Goal: Task Accomplishment & Management: Use online tool/utility

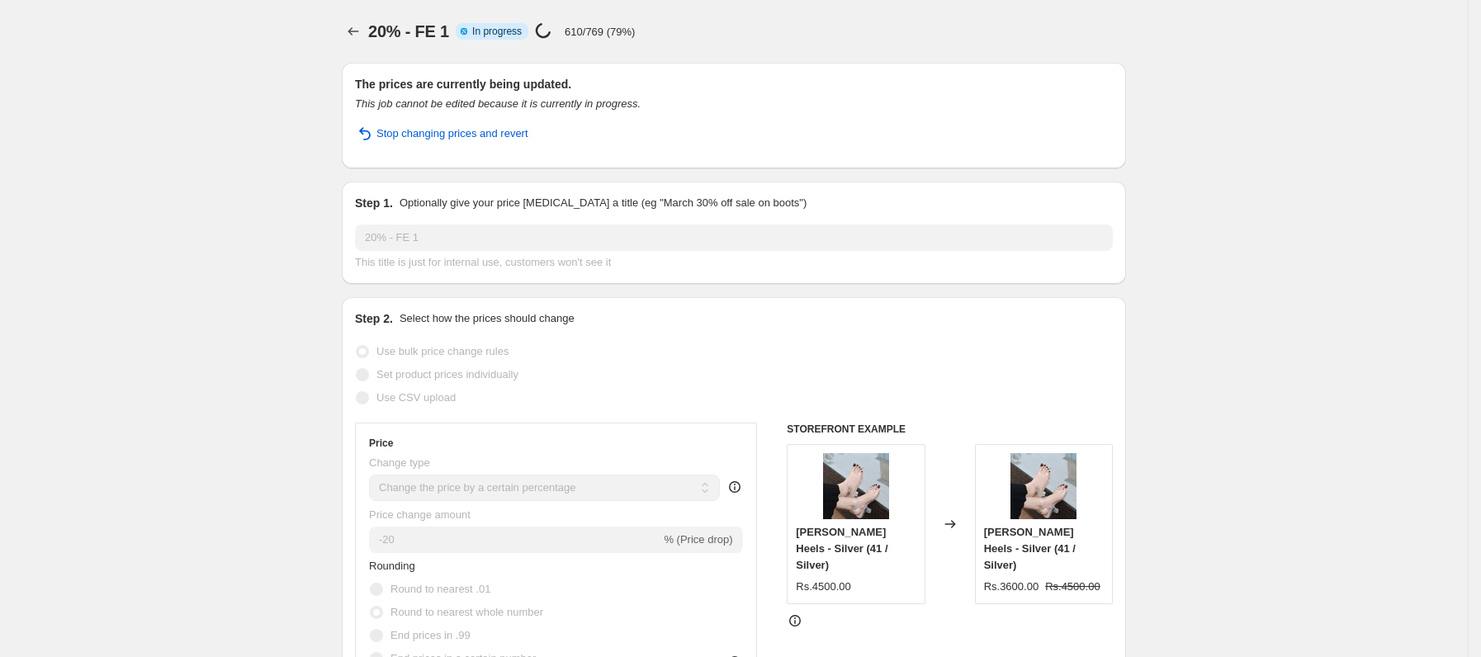
select select "percentage"
select select "collection"
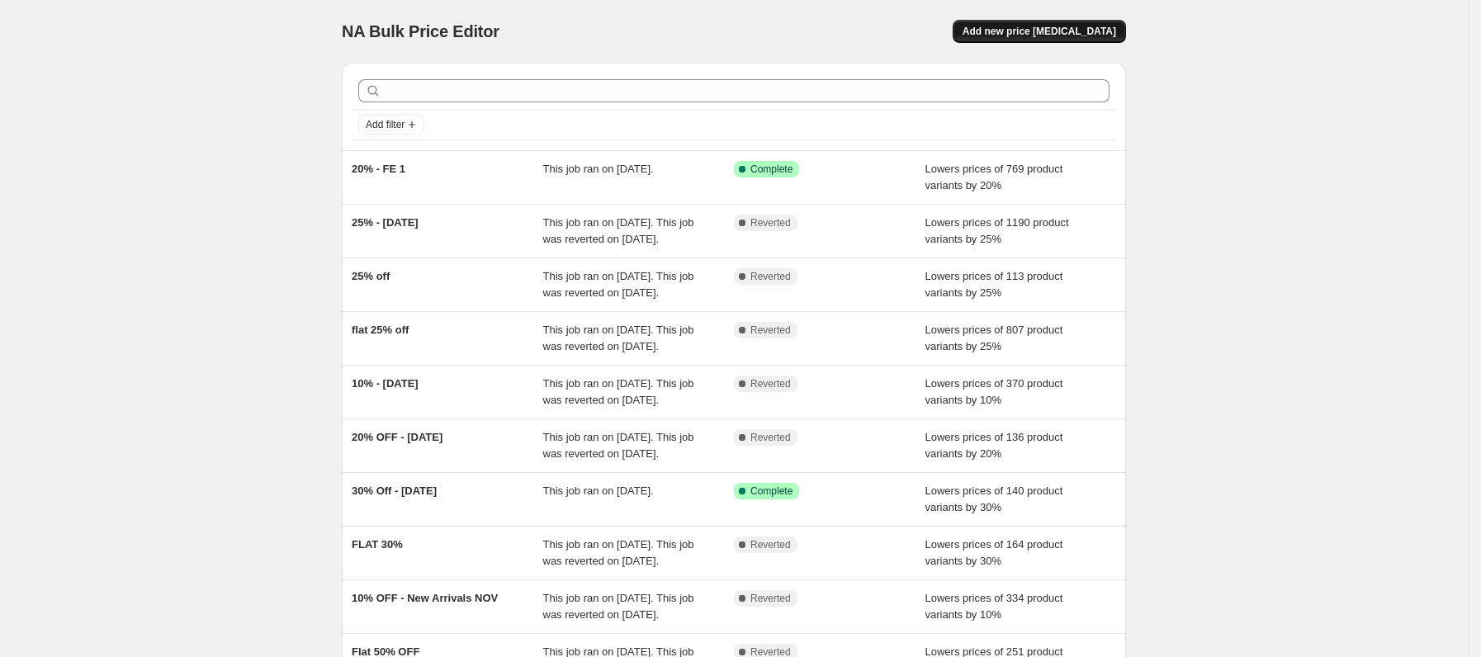
click at [1113, 39] on button "Add new price change job" at bounding box center [1039, 31] width 173 height 23
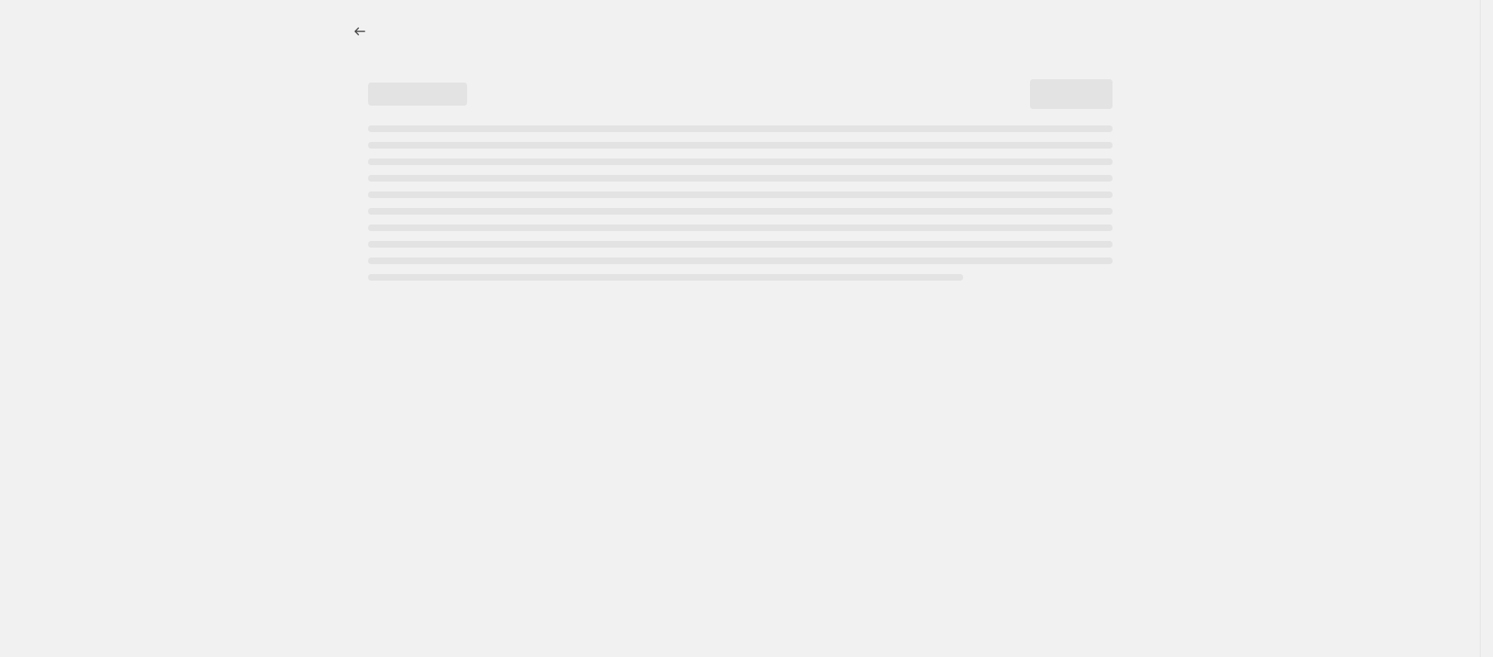
select select "percentage"
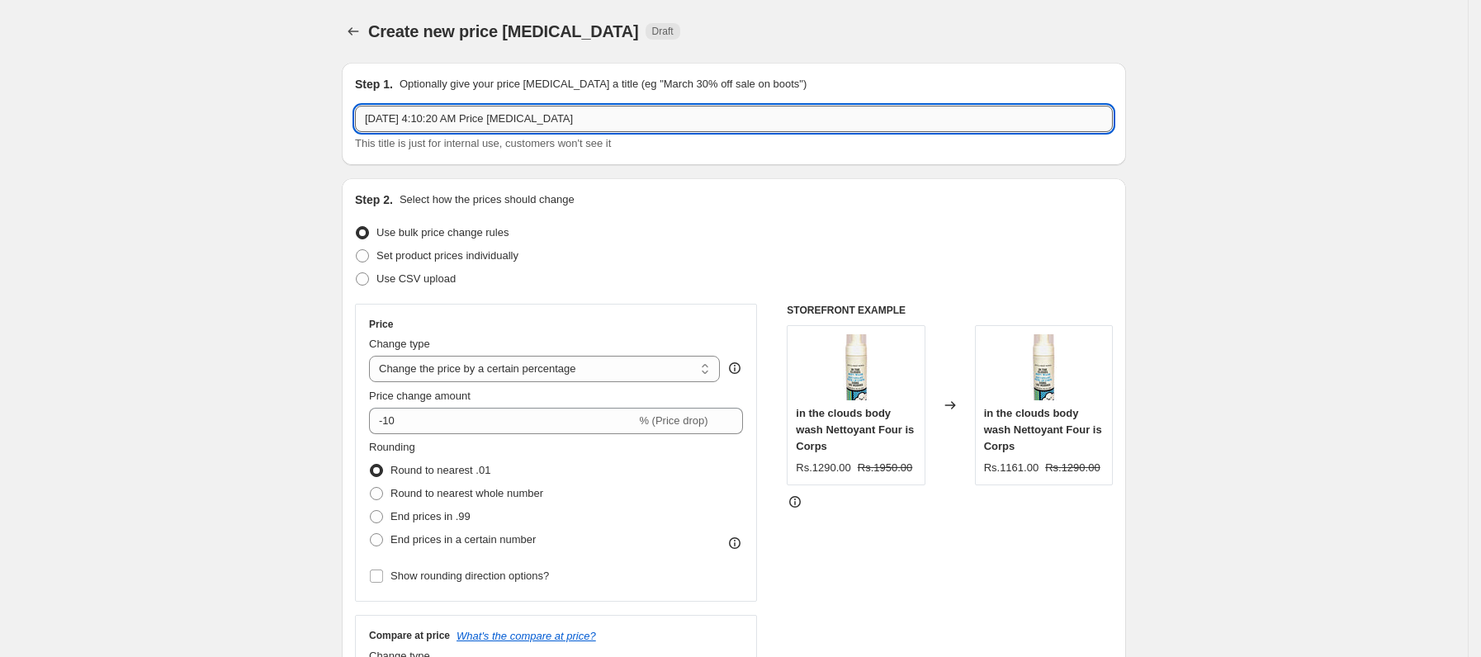
click at [536, 125] on input "Sep 25, 2025, 4:10:20 AM Price change job" at bounding box center [734, 119] width 758 height 26
type input "15%sep"
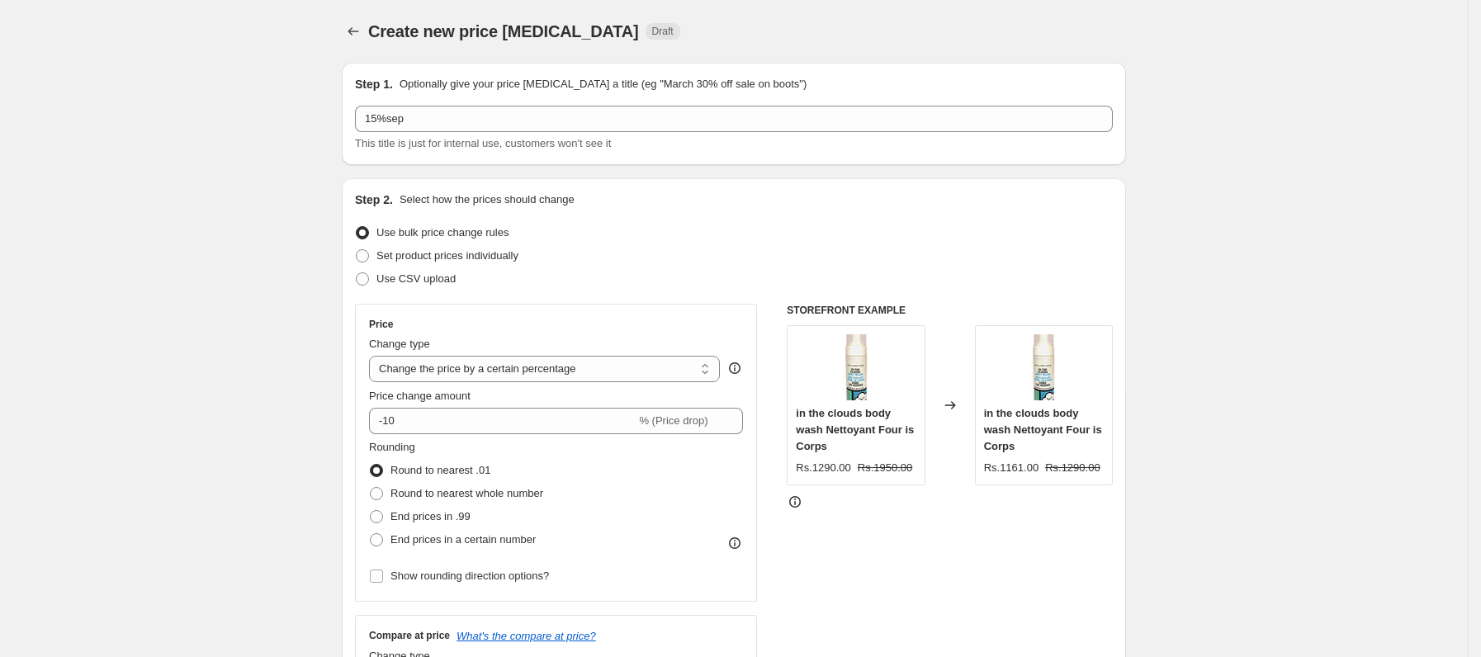
click at [426, 412] on input "-10" at bounding box center [502, 421] width 267 height 26
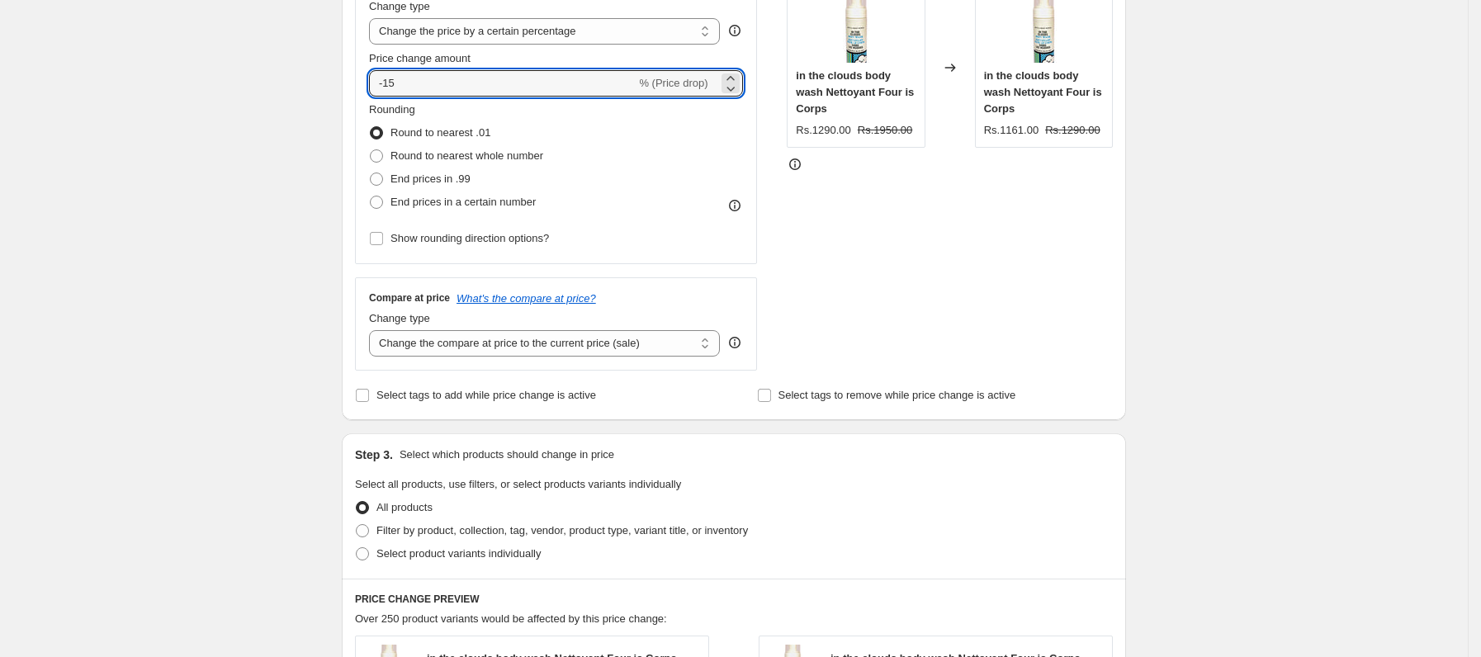
scroll to position [419, 0]
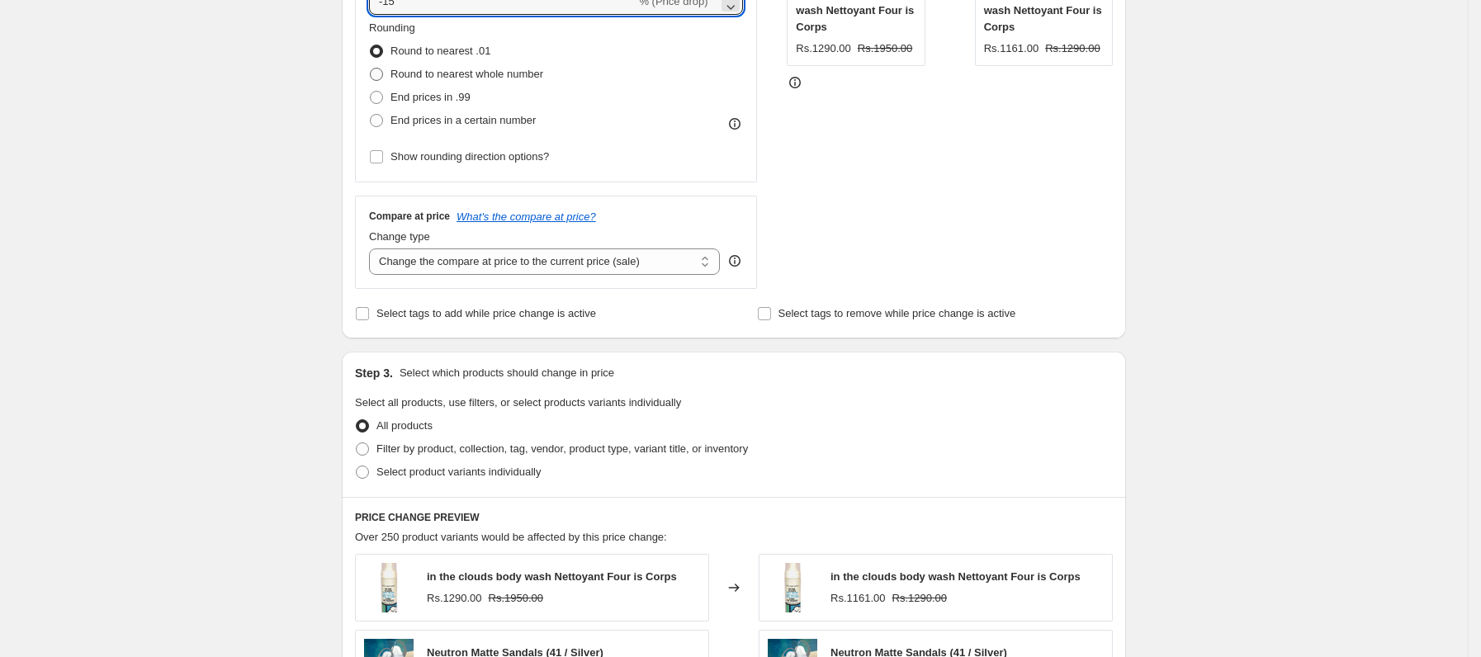
type input "-15"
click at [484, 72] on span "Round to nearest whole number" at bounding box center [466, 74] width 153 height 12
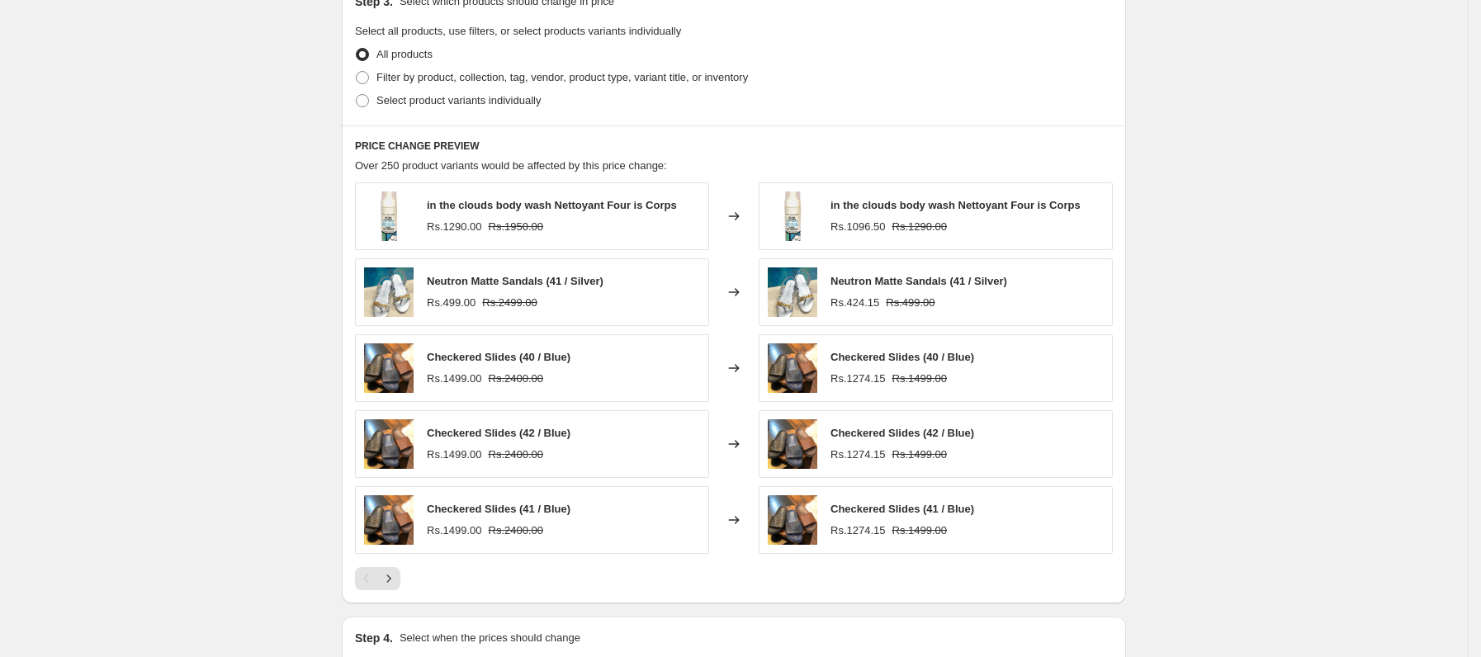
scroll to position [731, 0]
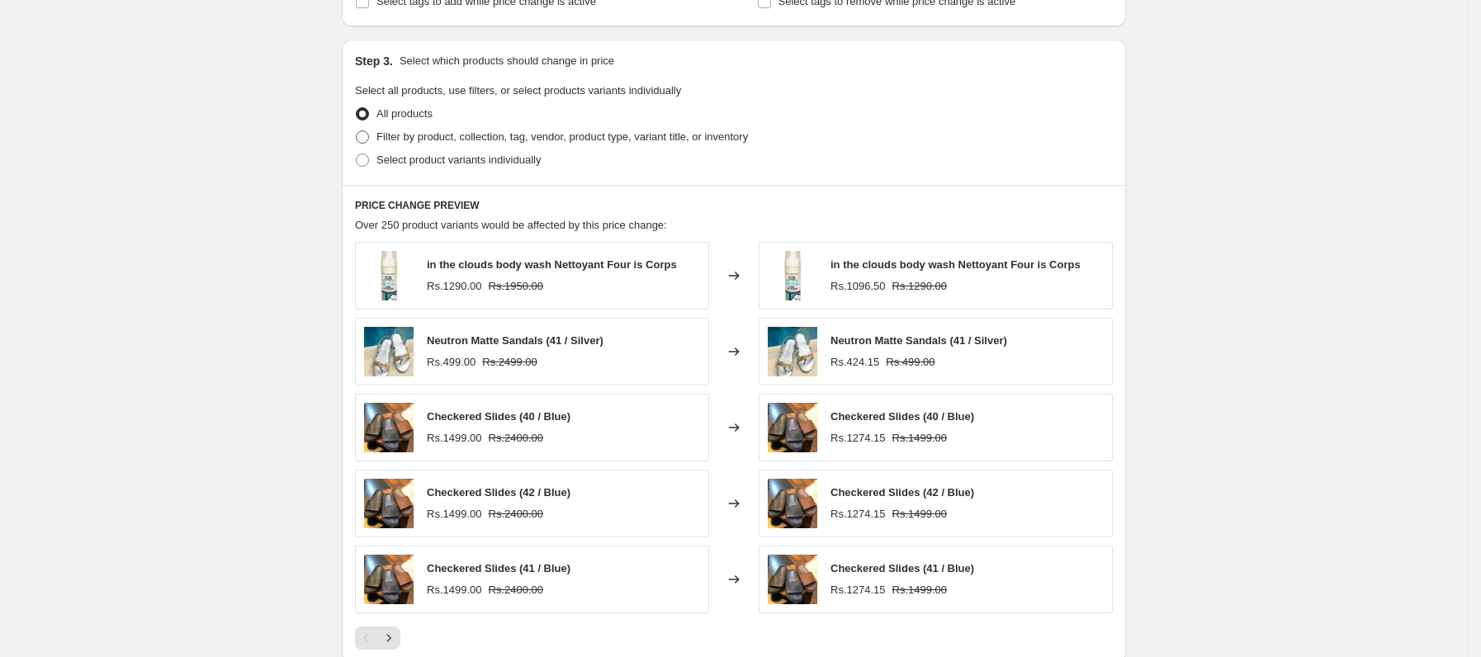
click at [575, 138] on span "Filter by product, collection, tag, vendor, product type, variant title, or inv…" at bounding box center [561, 136] width 371 height 12
click at [357, 131] on input "Filter by product, collection, tag, vendor, product type, variant title, or inv…" at bounding box center [356, 130] width 1 height 1
radio input "true"
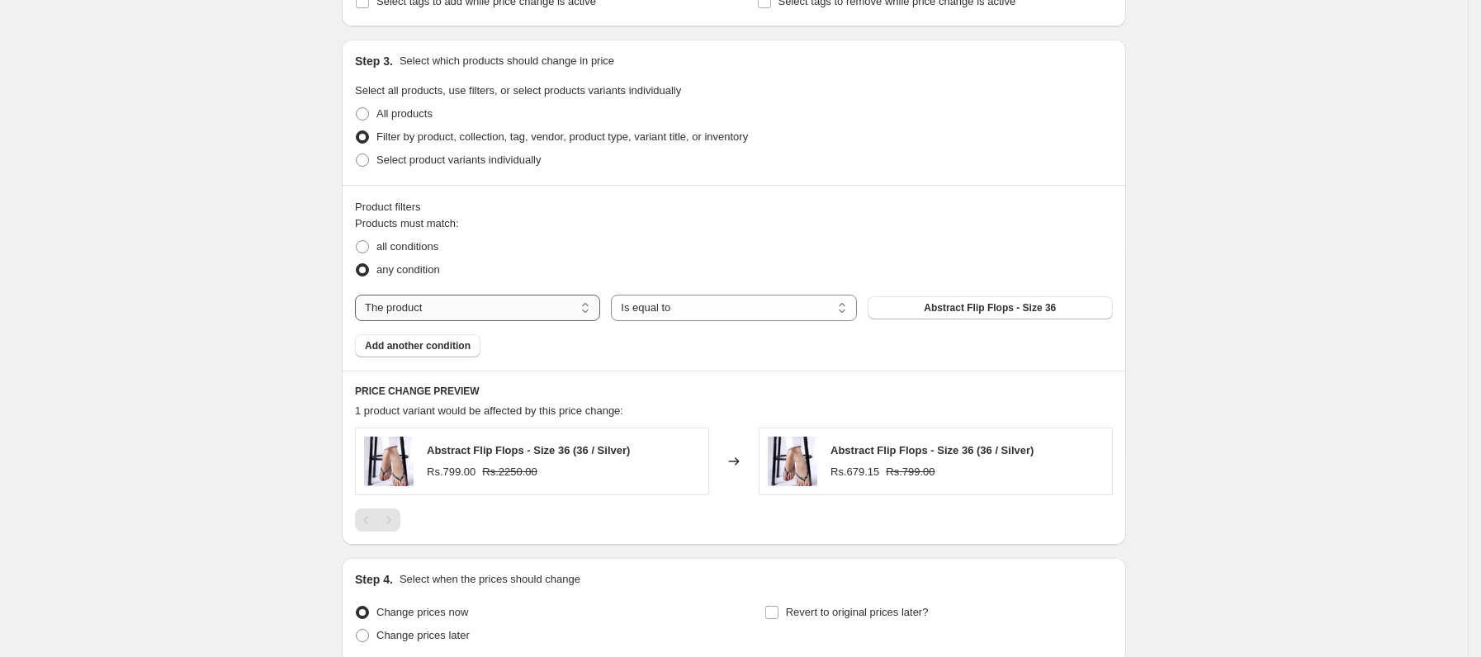
click at [537, 309] on select "The product The product's collection The product's tag The product's vendor The…" at bounding box center [477, 308] width 245 height 26
select select "collection"
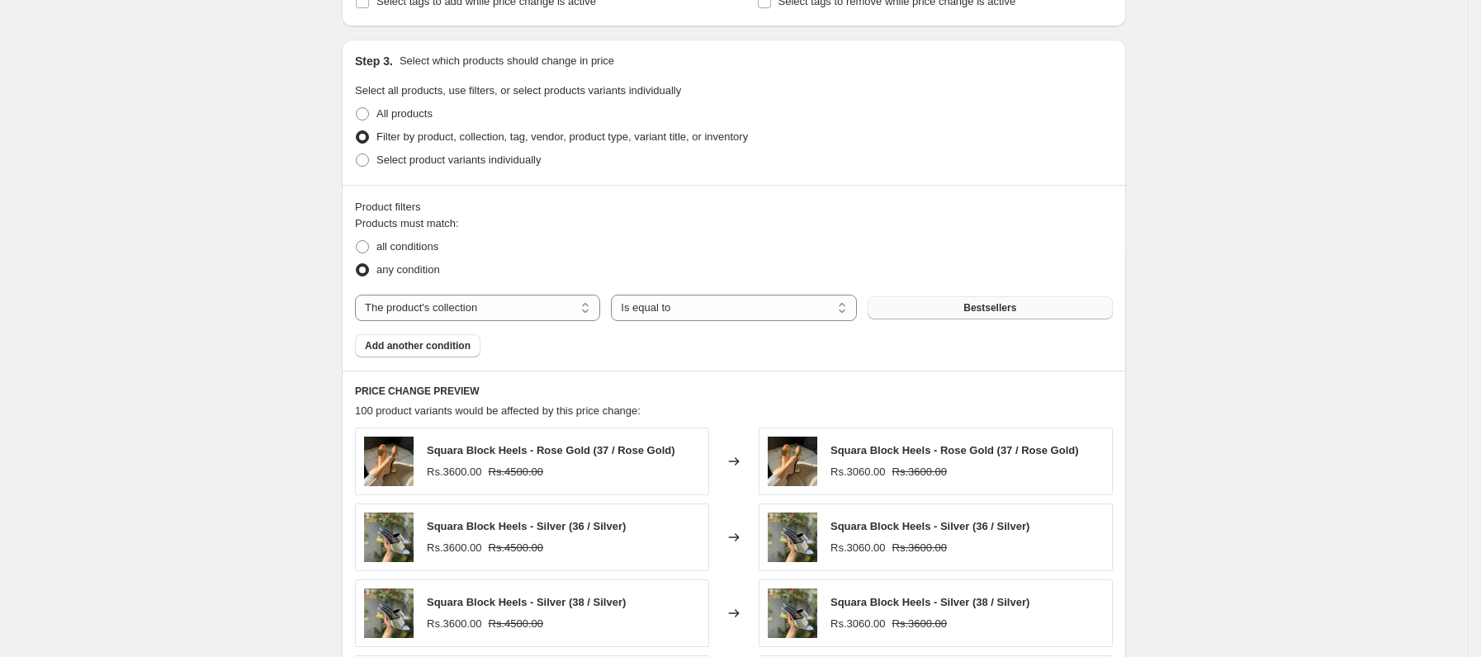
click at [1000, 310] on span "Bestsellers" at bounding box center [989, 307] width 53 height 13
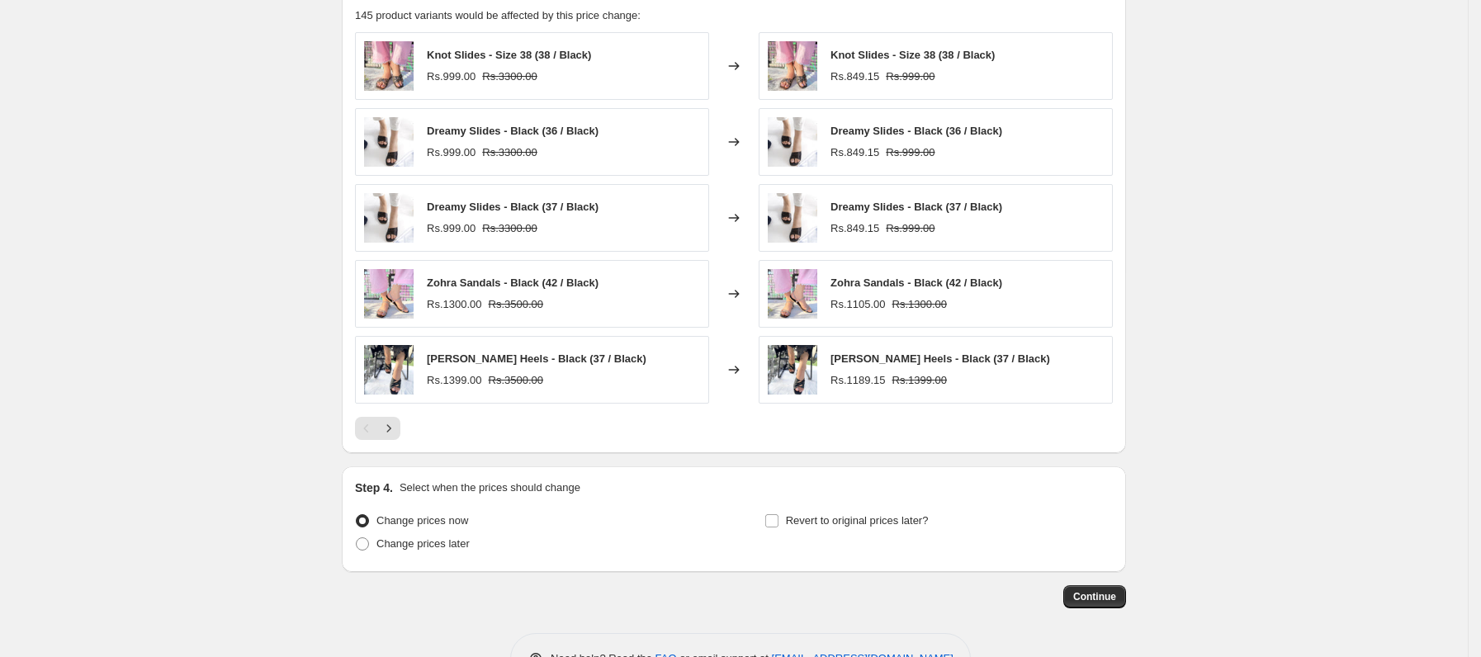
scroll to position [1130, 0]
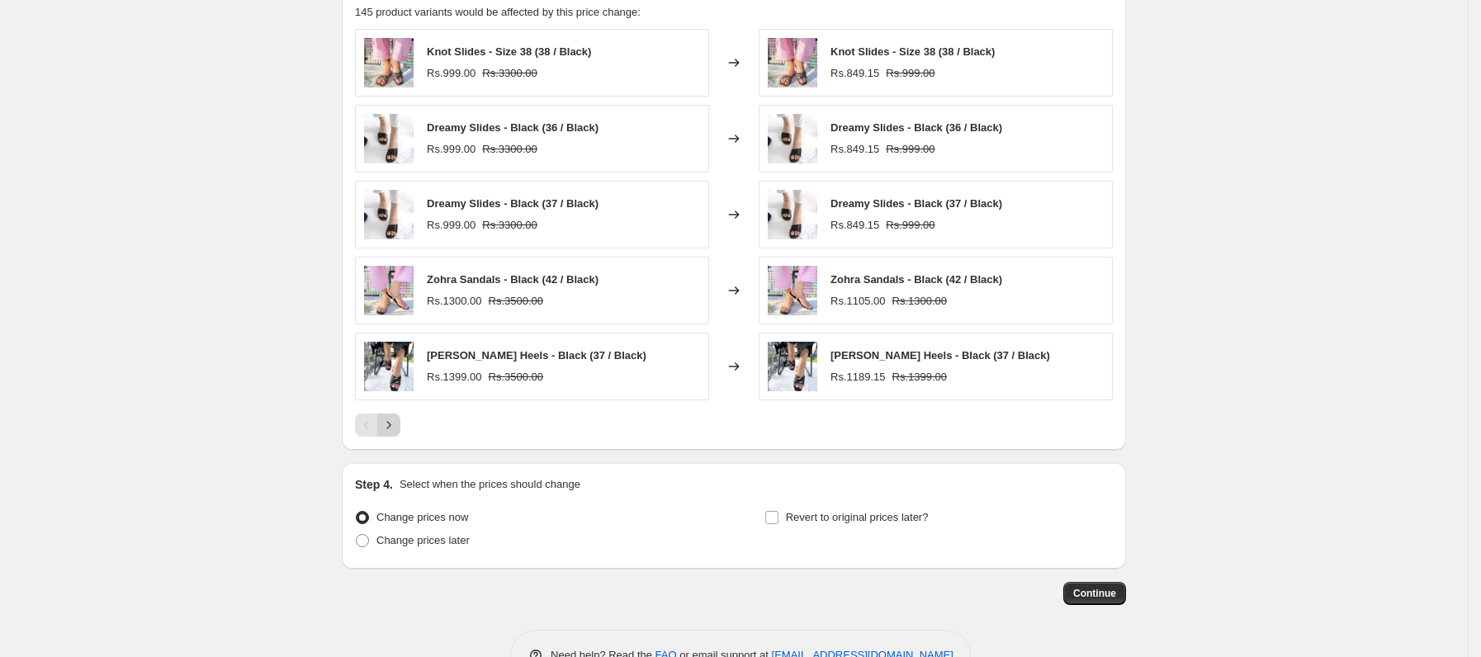
click at [397, 433] on icon "Next" at bounding box center [389, 425] width 17 height 17
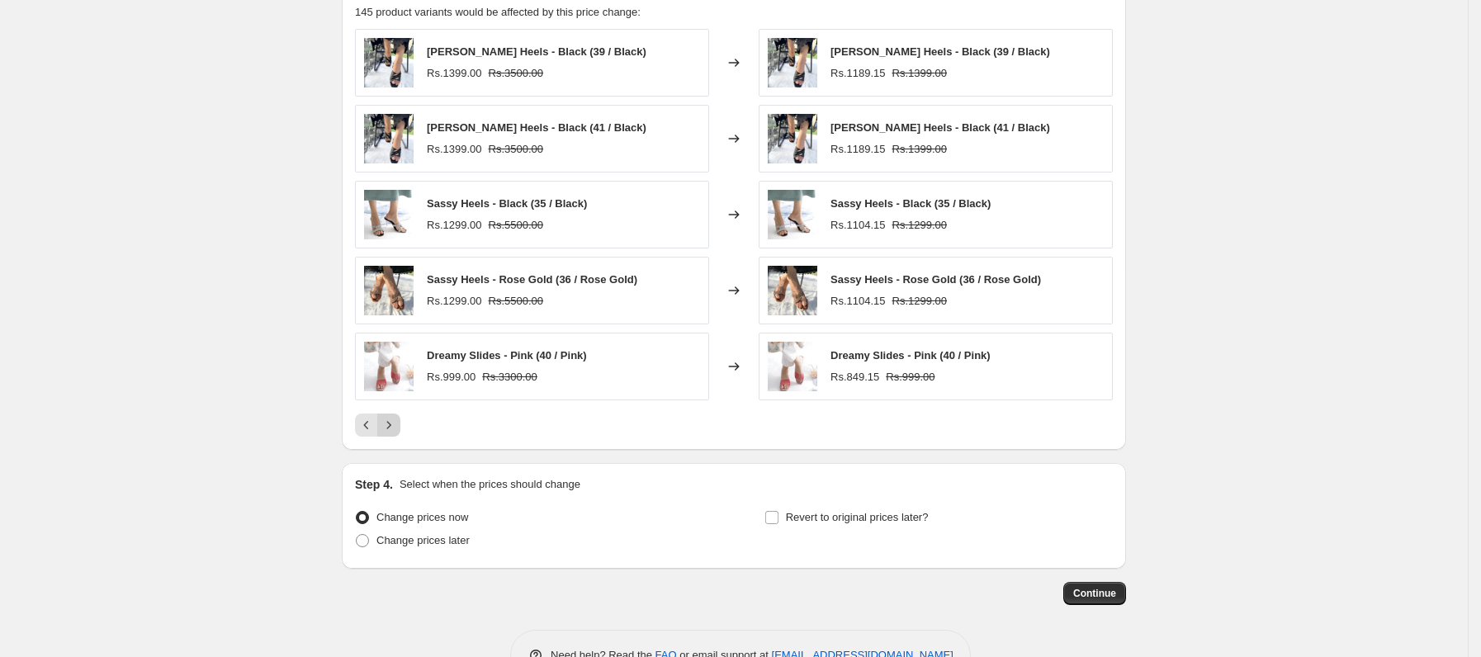
click at [397, 433] on icon "Next" at bounding box center [389, 425] width 17 height 17
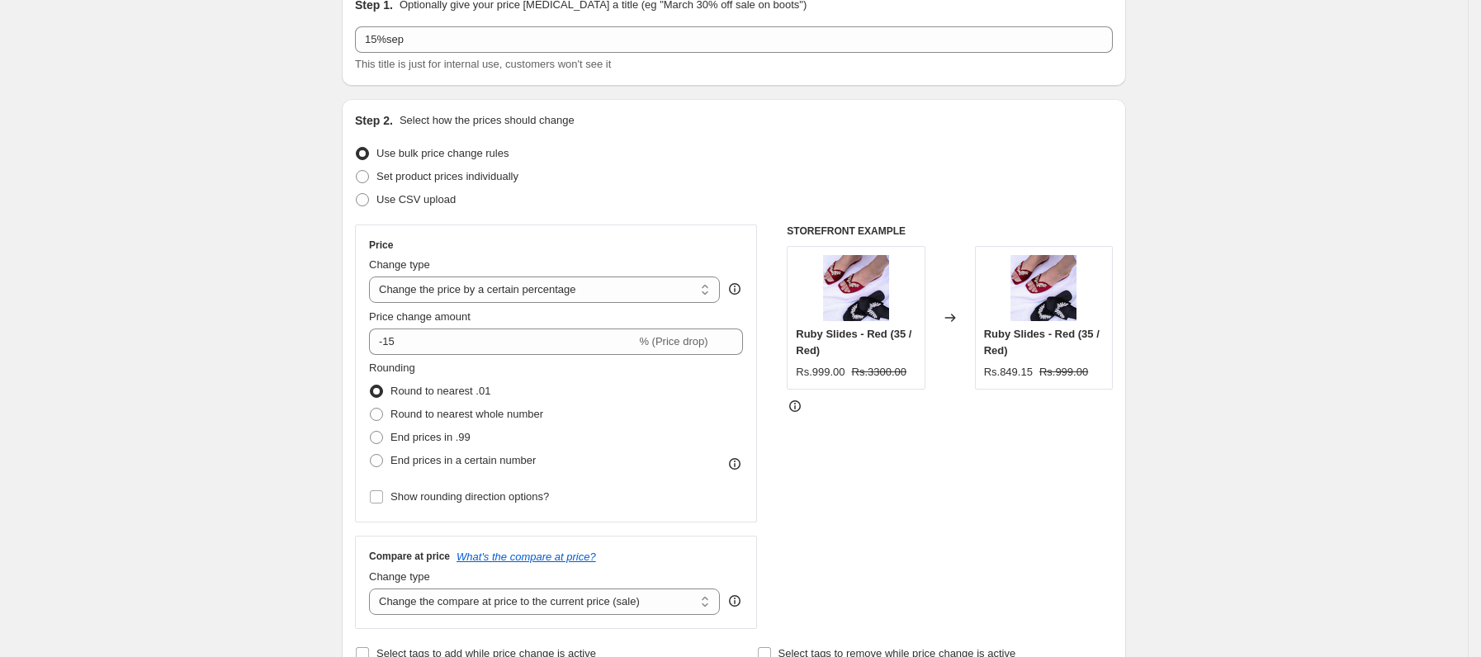
scroll to position [1185, 0]
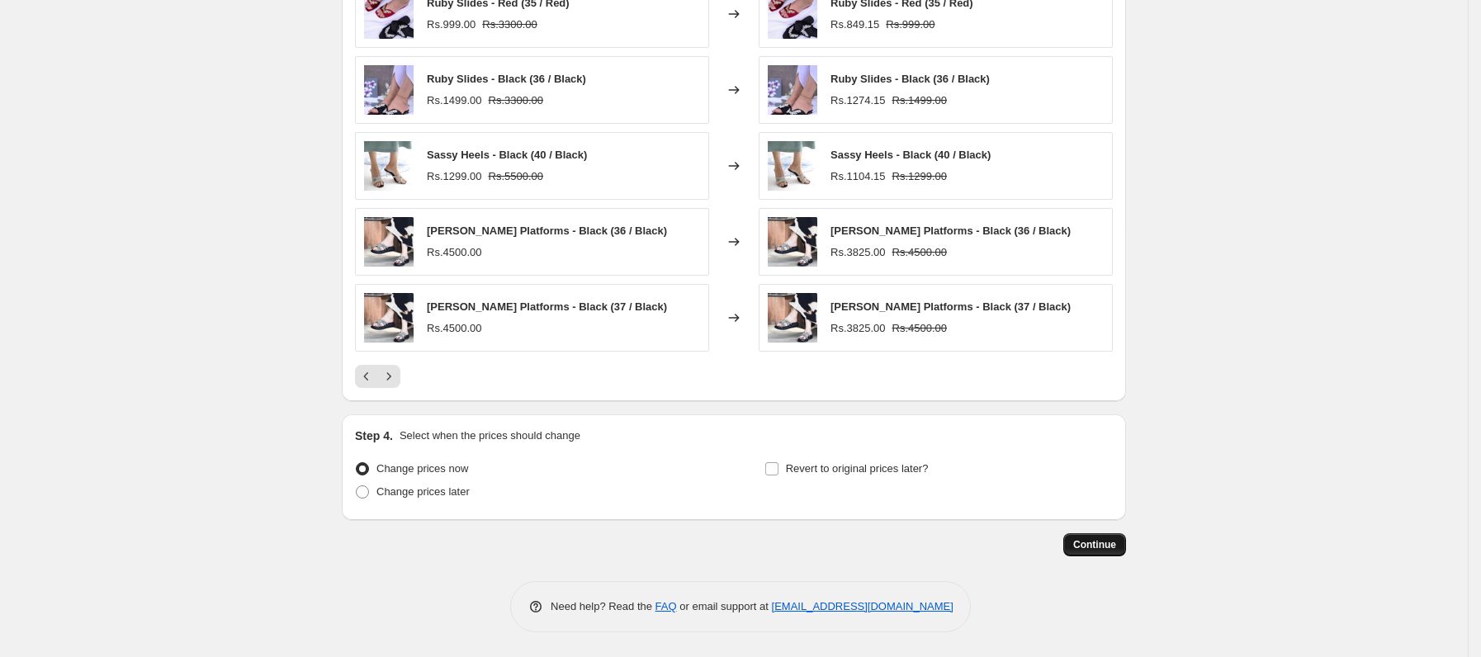
click at [1116, 550] on span "Continue" at bounding box center [1094, 544] width 43 height 13
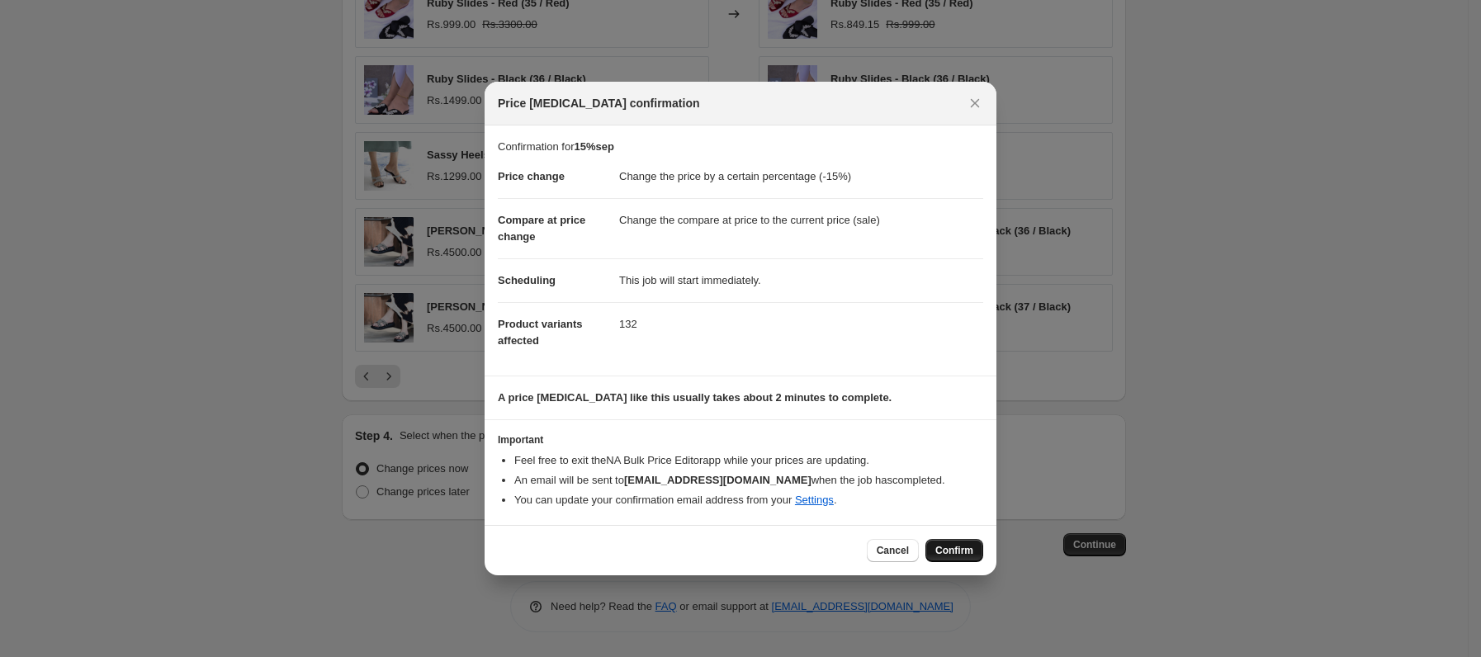
click at [976, 542] on button "Confirm" at bounding box center [954, 550] width 58 height 23
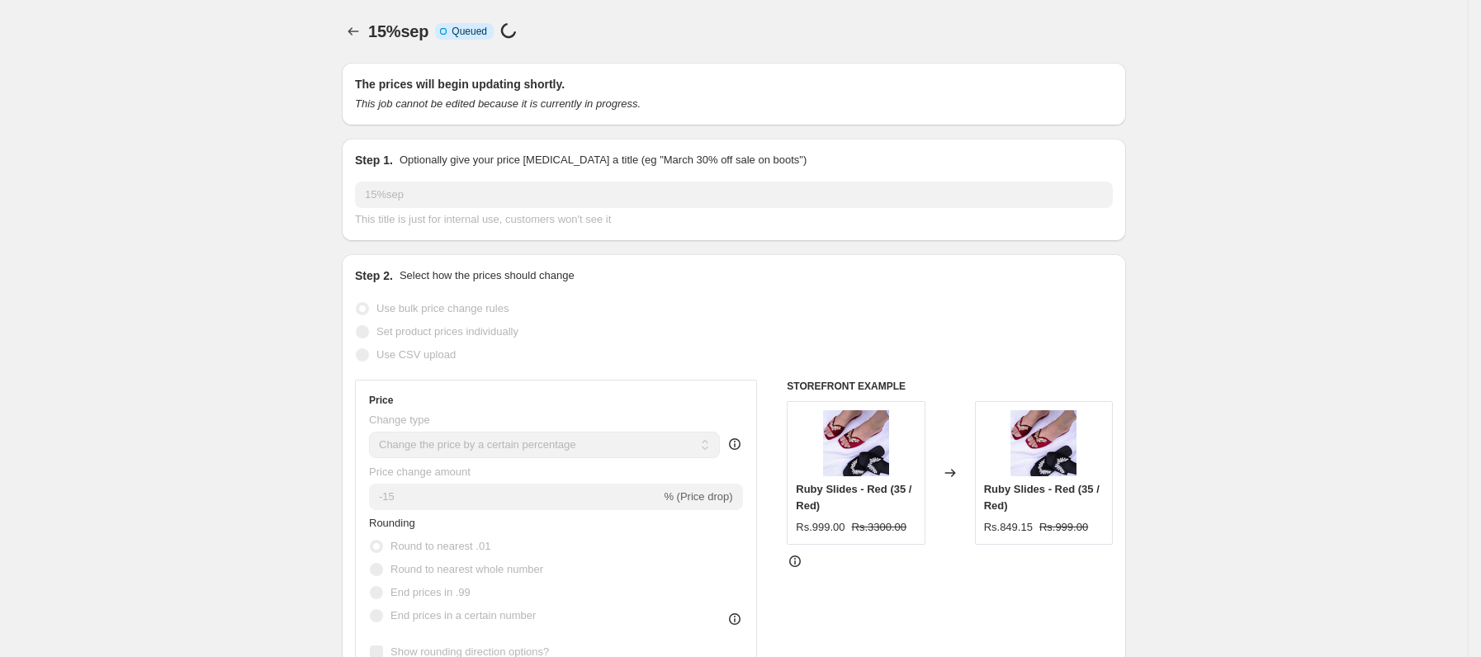
scroll to position [1185, 0]
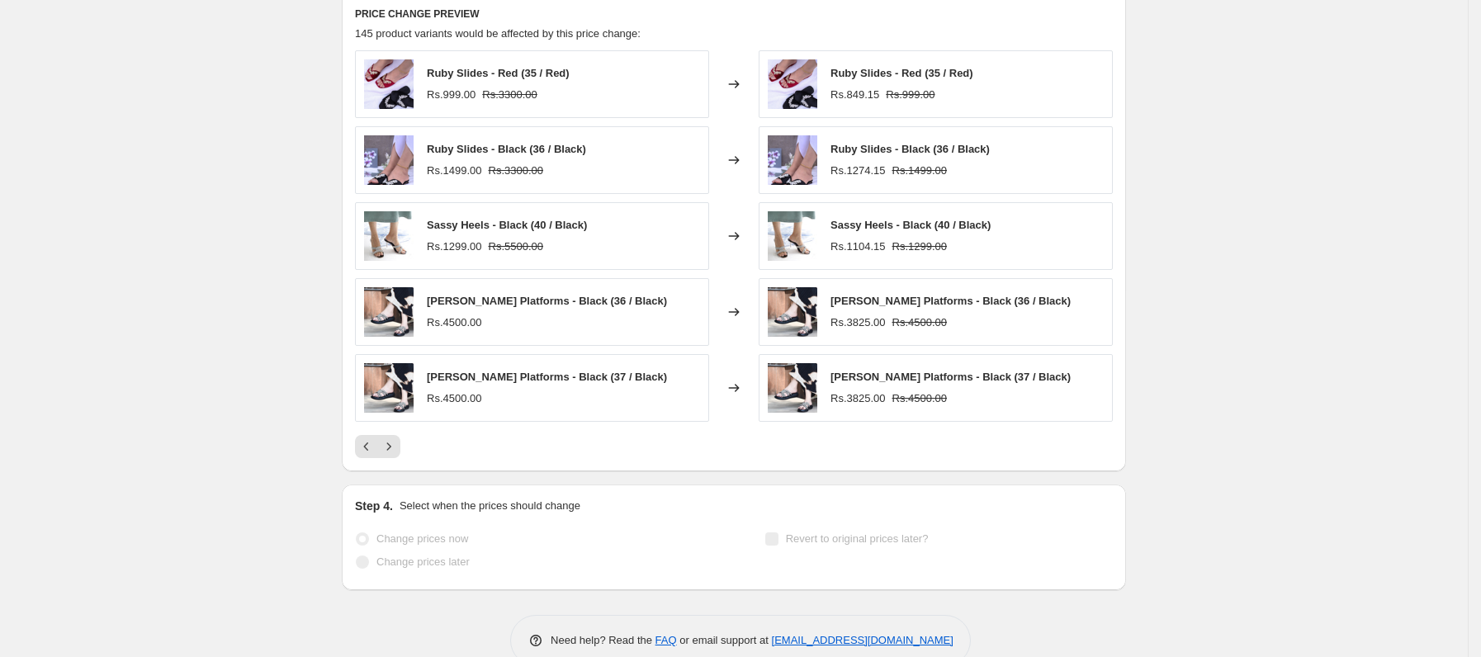
select select "percentage"
select select "collection"
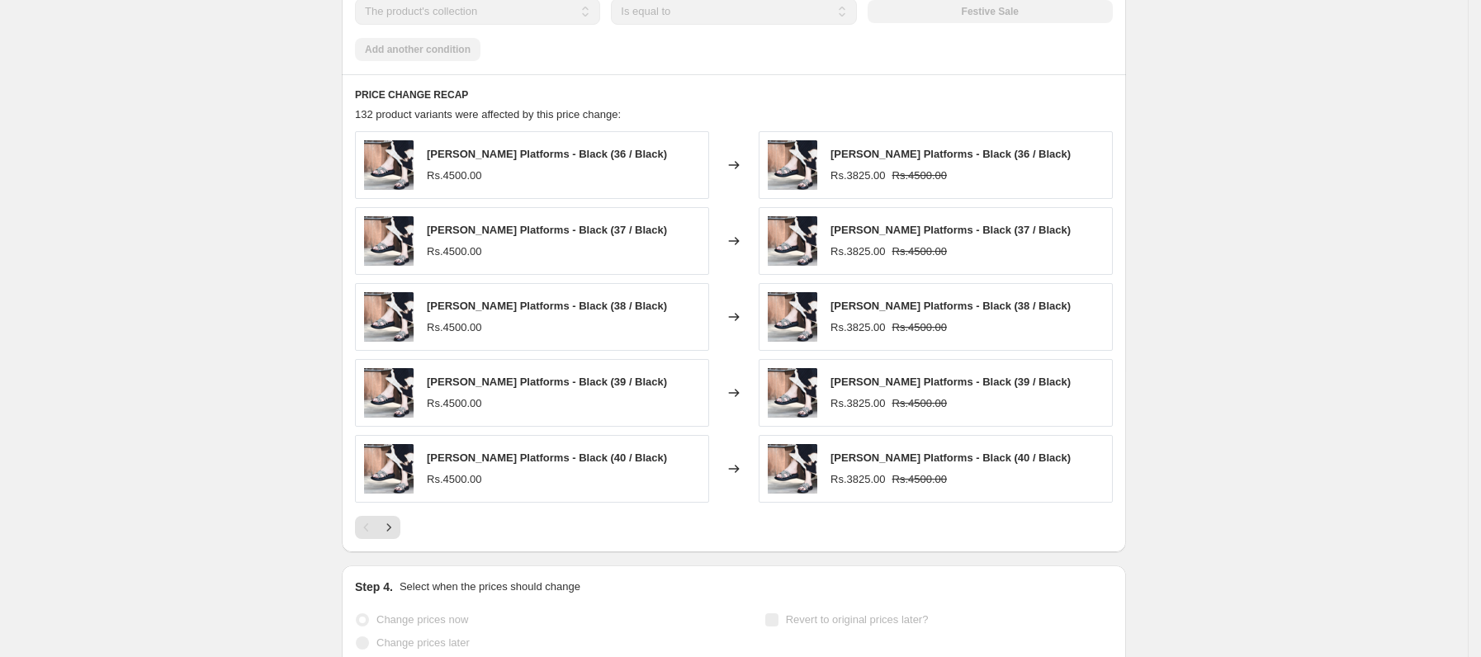
scroll to position [0, 0]
